Goal: Navigation & Orientation: Find specific page/section

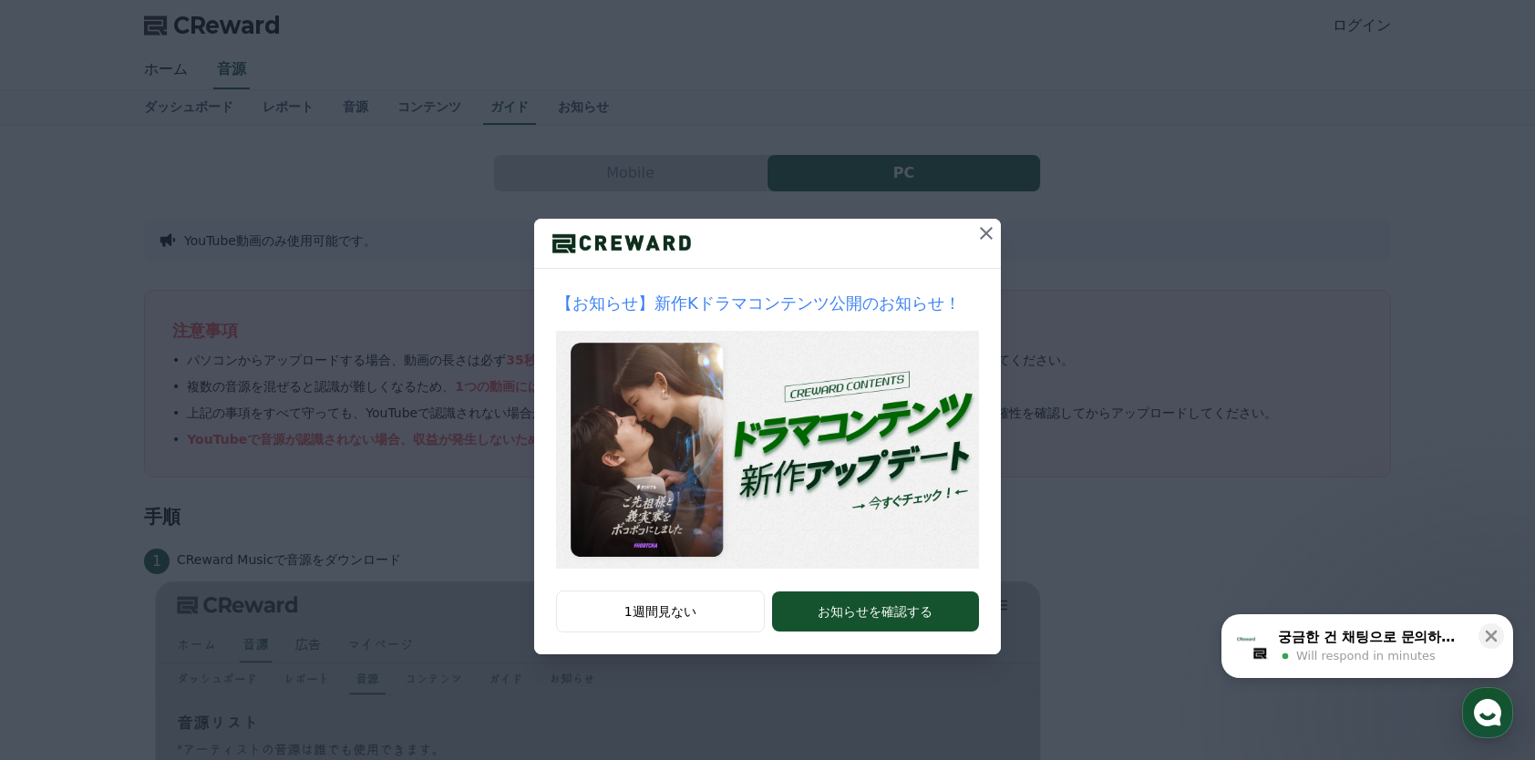
click at [977, 227] on icon at bounding box center [986, 233] width 22 height 22
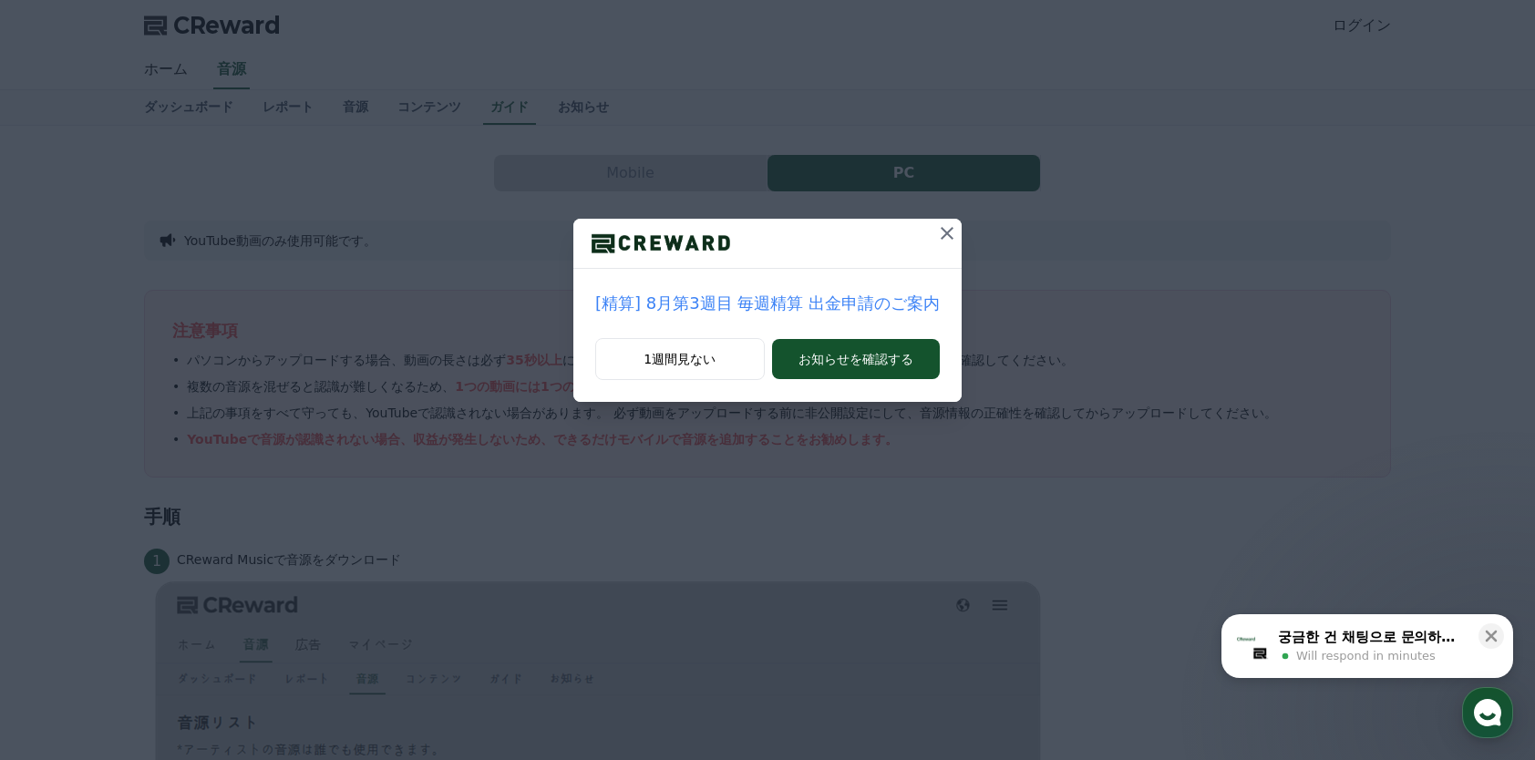
click at [922, 228] on div at bounding box center [767, 244] width 388 height 50
click at [932, 231] on button at bounding box center [946, 233] width 29 height 29
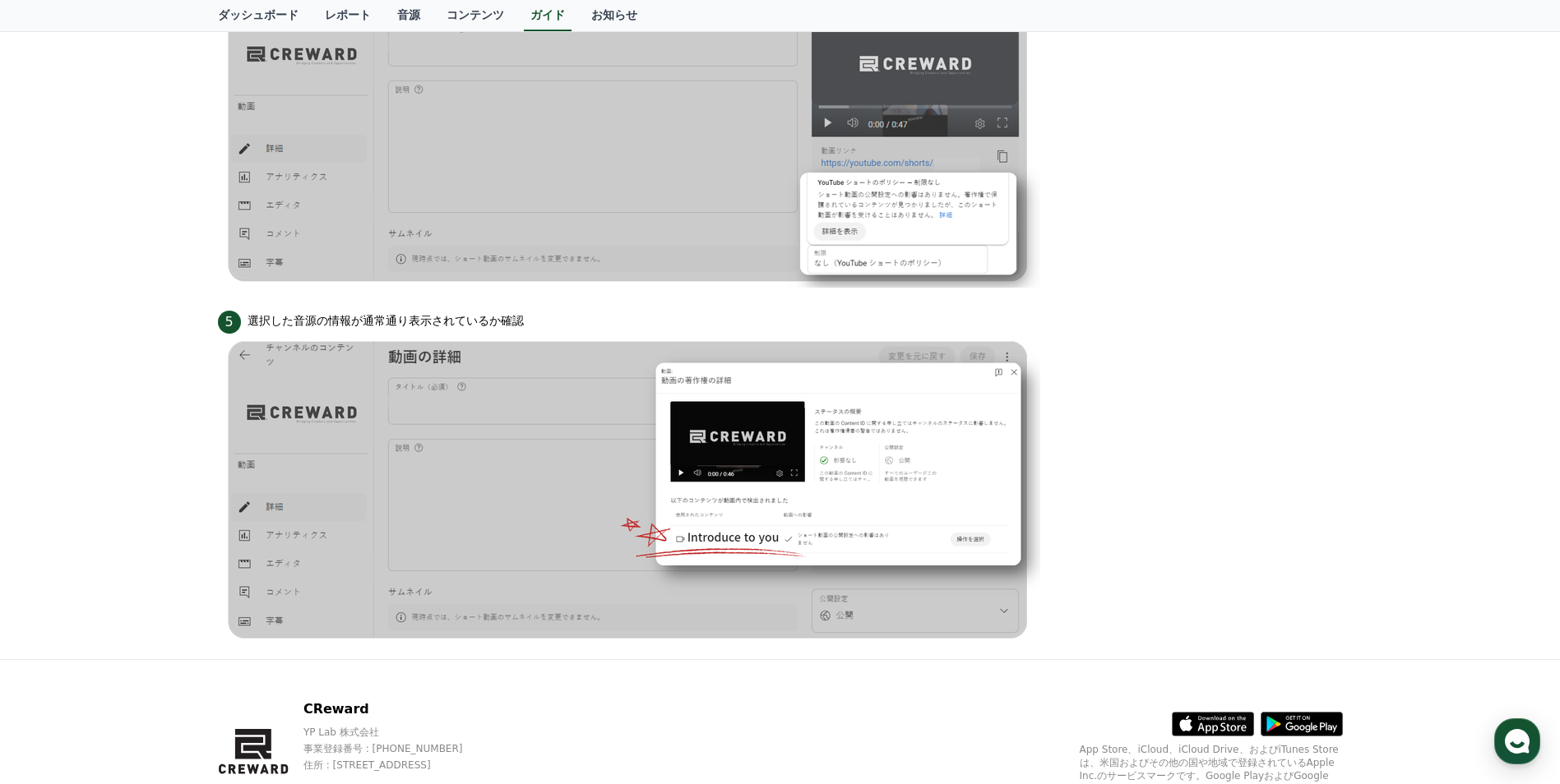
scroll to position [1401, 0]
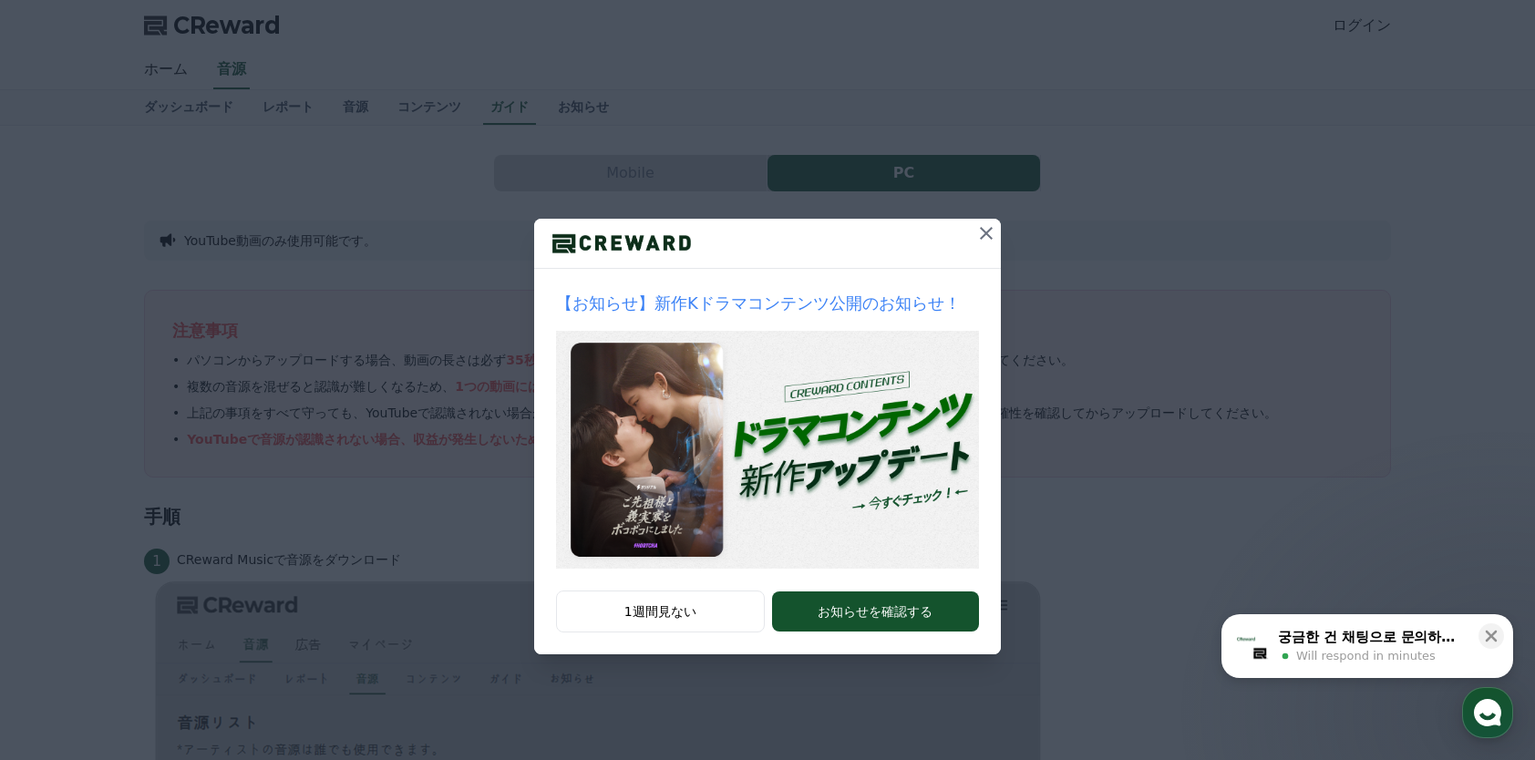
click at [975, 231] on icon at bounding box center [986, 233] width 22 height 22
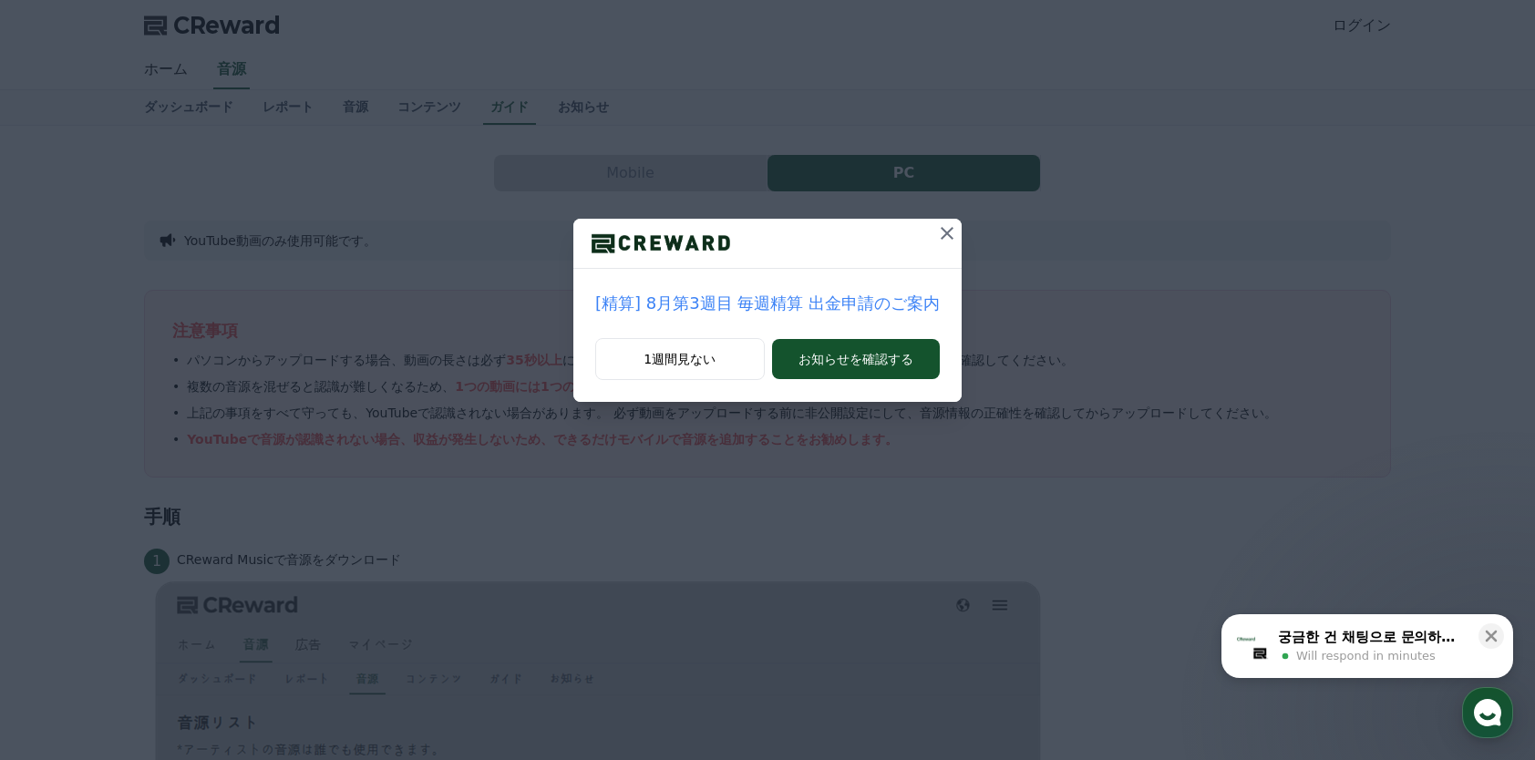
click at [936, 228] on icon at bounding box center [947, 233] width 22 height 22
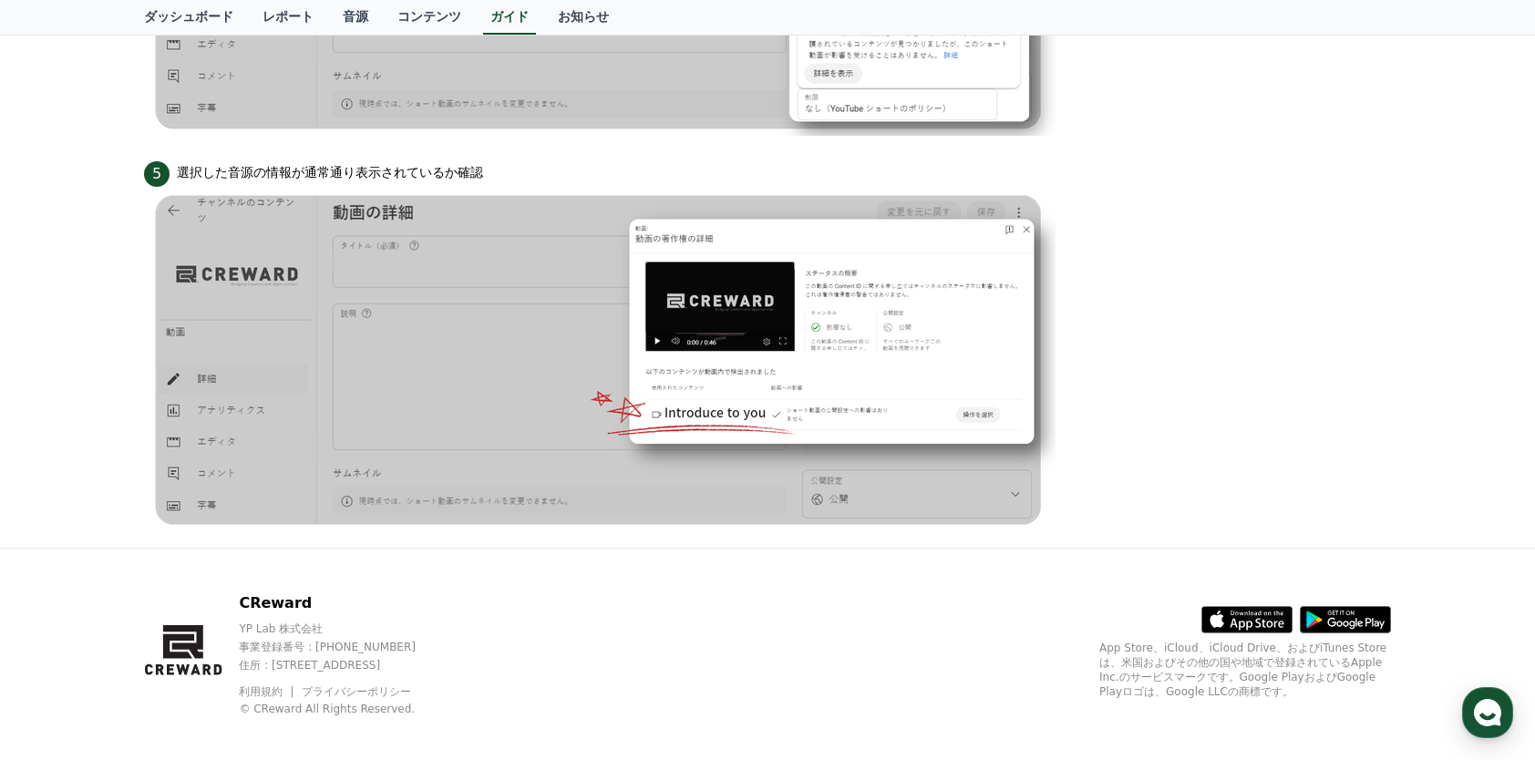
scroll to position [1751, 0]
